Goal: Task Accomplishment & Management: Manage account settings

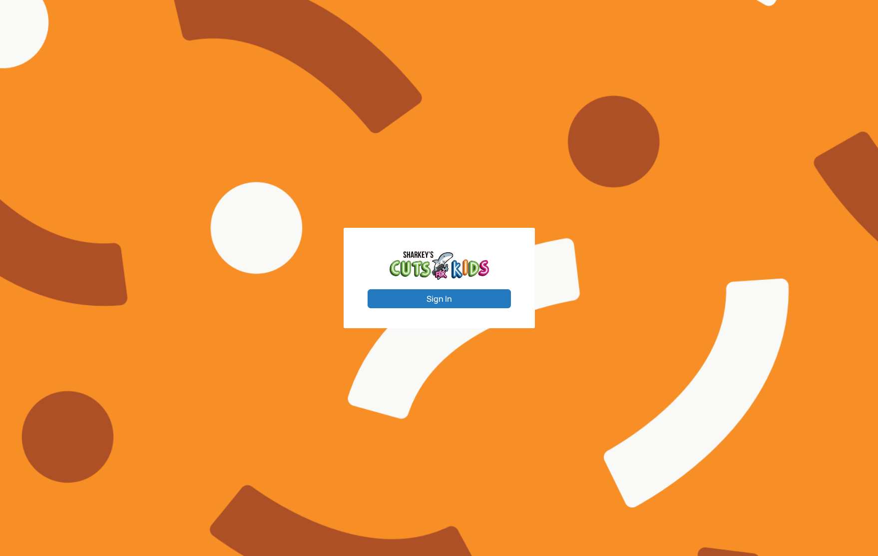
click at [430, 298] on button "Sign In" at bounding box center [439, 298] width 143 height 19
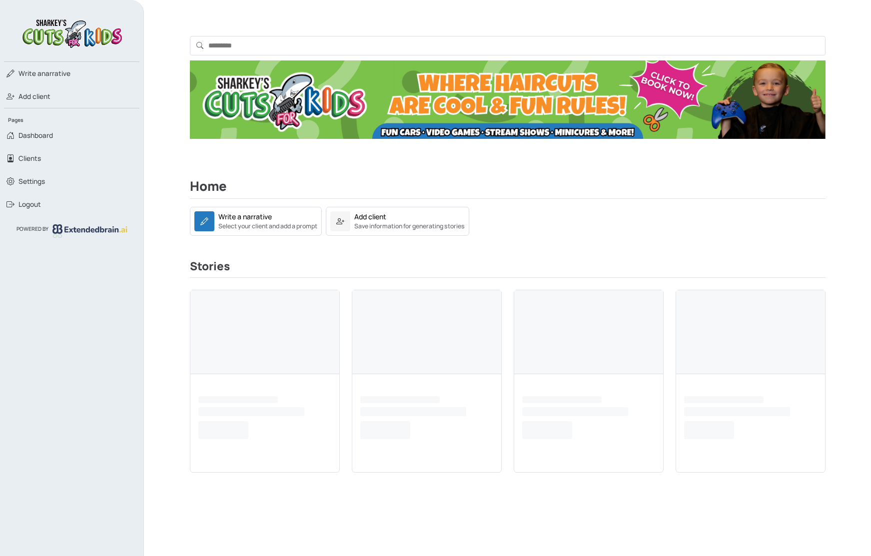
click at [539, 240] on div "Home Write a narrative Select your client and add a prompt Add client Save info…" at bounding box center [507, 320] width 659 height 330
click at [42, 204] on link "Logout" at bounding box center [72, 204] width 144 height 23
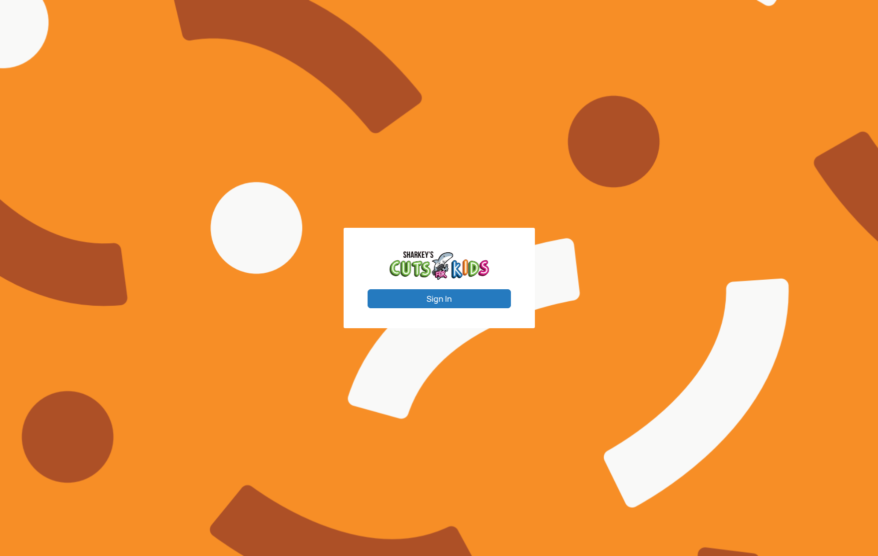
click at [455, 298] on button "Sign In" at bounding box center [439, 298] width 143 height 19
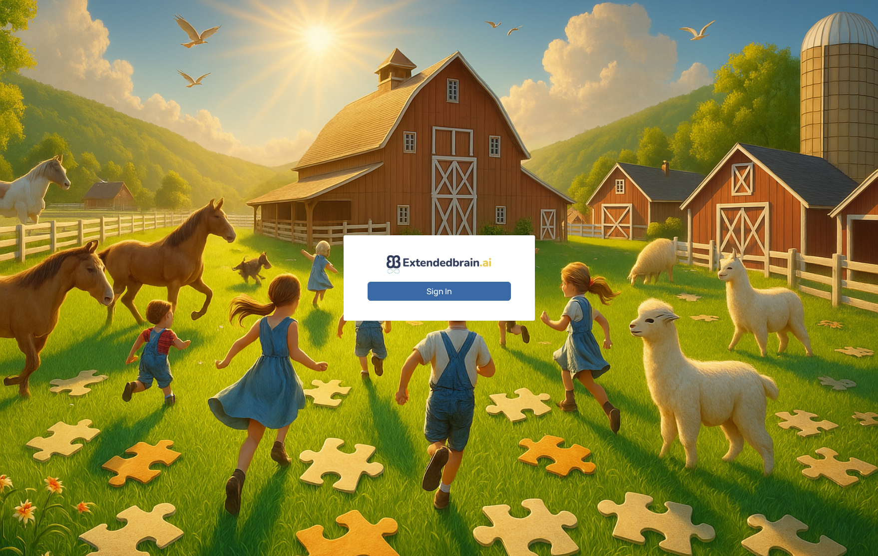
click at [427, 284] on button "Sign In" at bounding box center [439, 291] width 143 height 19
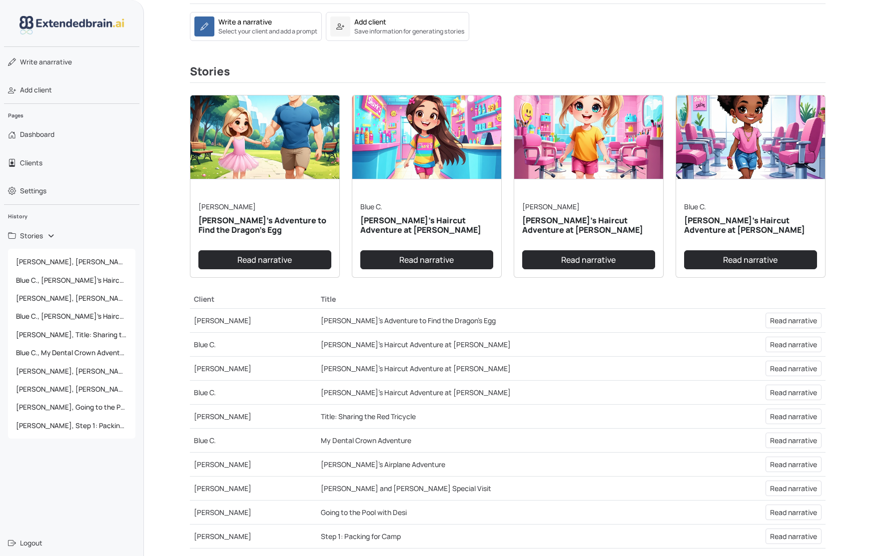
scroll to position [228, 0]
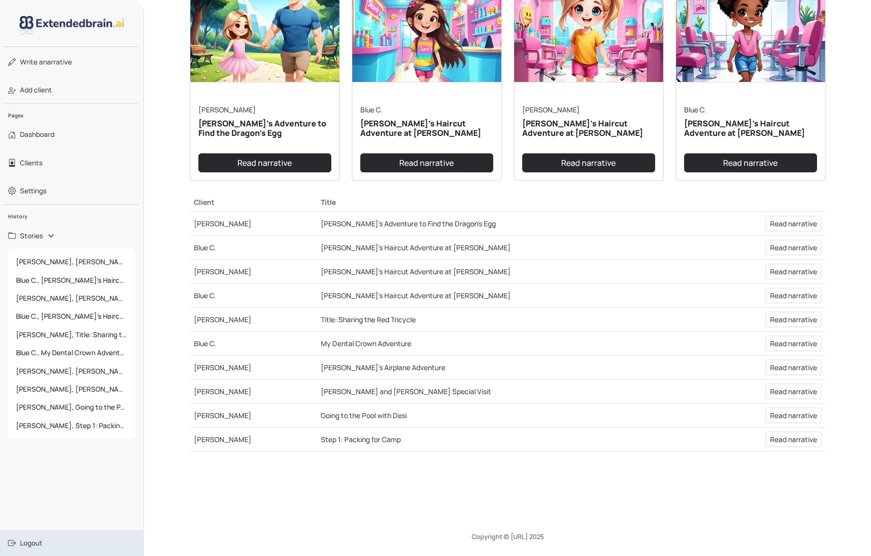
click at [24, 539] on span "Logout" at bounding box center [31, 543] width 22 height 10
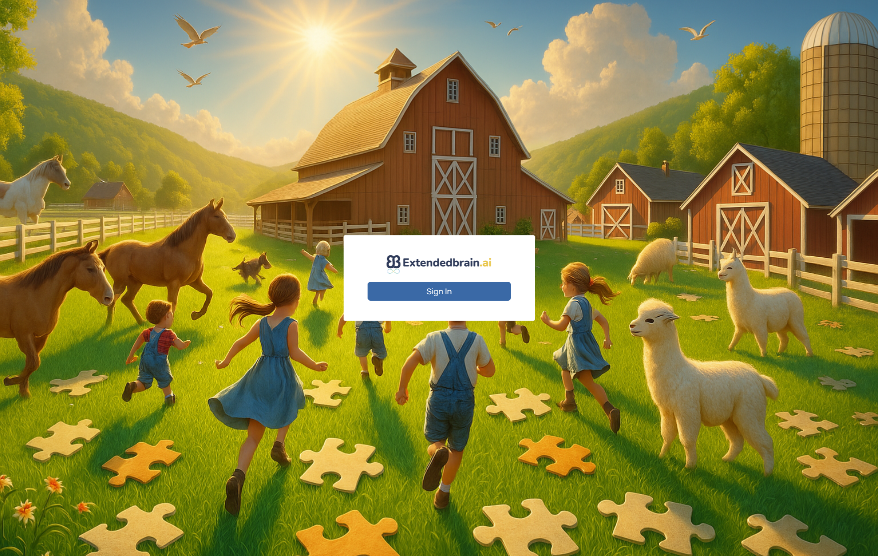
click at [276, 332] on div "Sign In" at bounding box center [439, 278] width 878 height 556
click at [622, 211] on div "Sign In" at bounding box center [439, 278] width 878 height 556
